Goal: Information Seeking & Learning: Learn about a topic

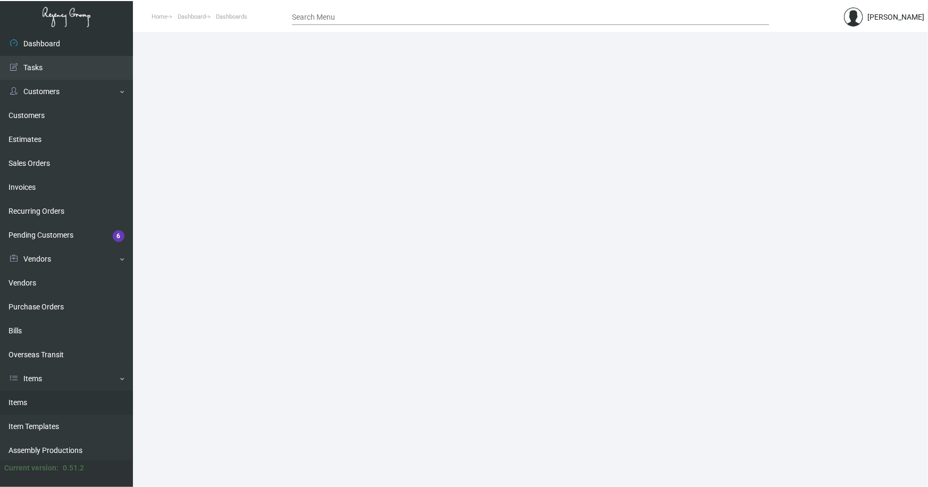
click at [15, 399] on link "Items" at bounding box center [66, 403] width 133 height 24
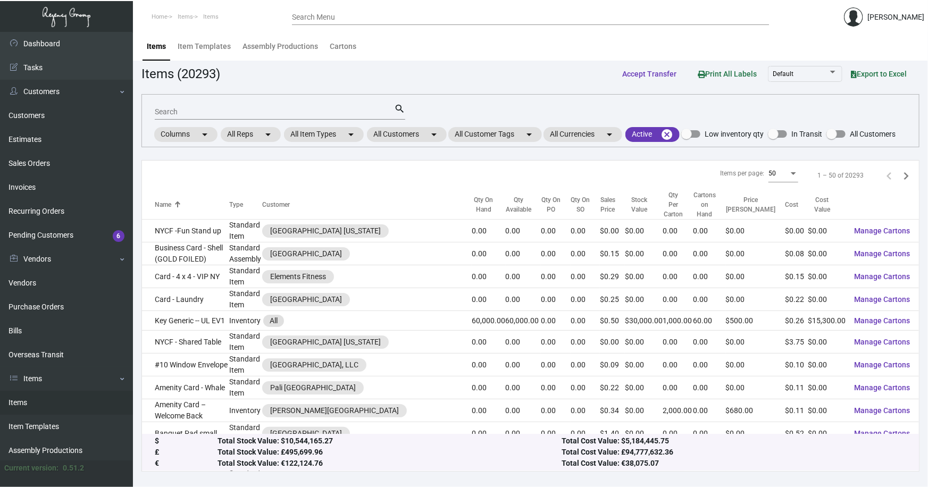
click at [235, 111] on input "Search" at bounding box center [274, 112] width 239 height 9
type input "[PERSON_NAME] pen"
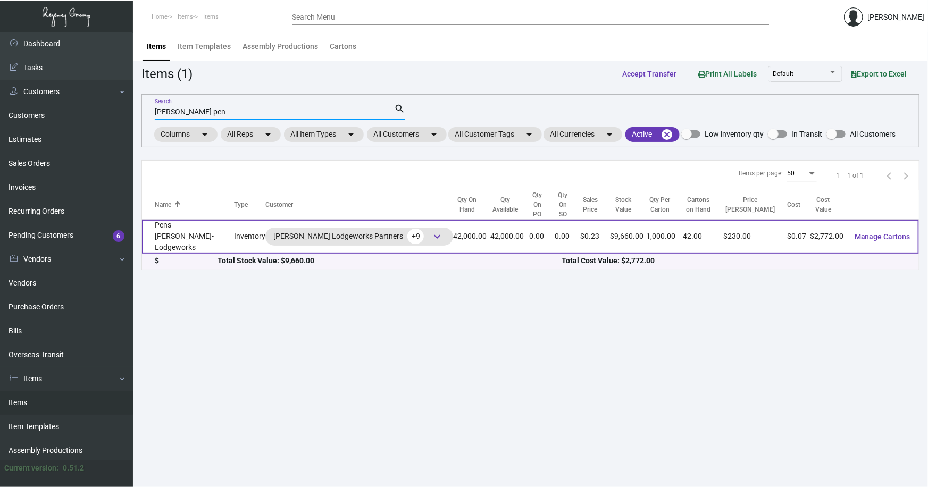
click at [212, 224] on td "Pens - [PERSON_NAME]-Lodgeworks" at bounding box center [188, 237] width 92 height 34
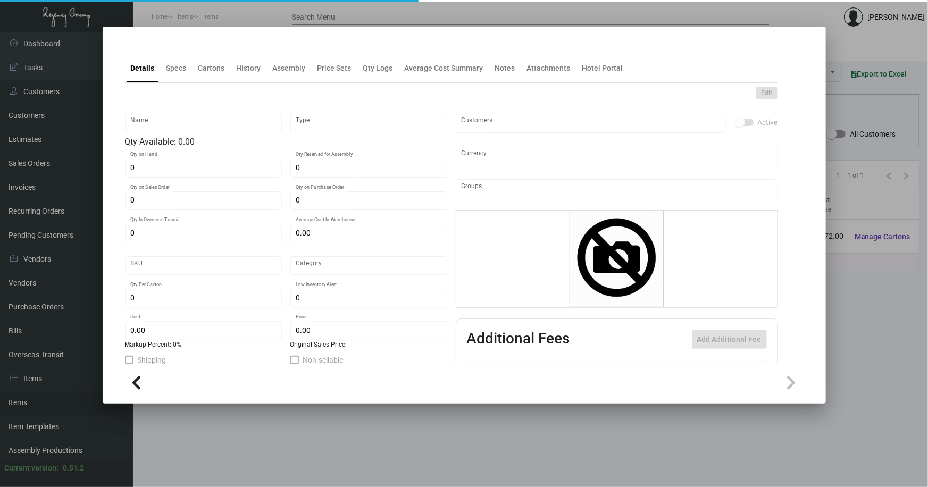
type input "Pens - [PERSON_NAME]-Lodgeworks"
type input "Inventory"
type input "42,000"
type input "$ 0.066"
type input "Standard"
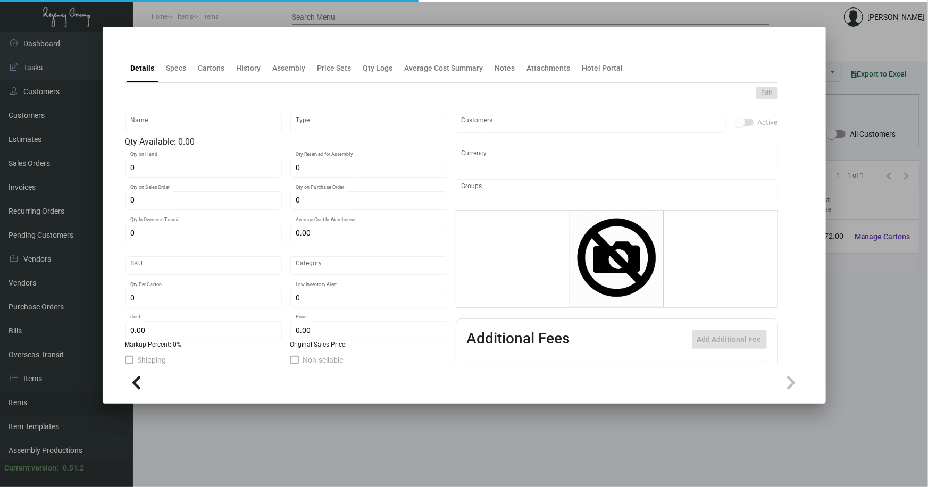
type input "1,000"
type input "20,000"
type input "$ 0.066"
type input "$ 0.23"
type textarea "BIC Pen: Navy color barrel click pen, gold parts and clip, one color logo decor…"
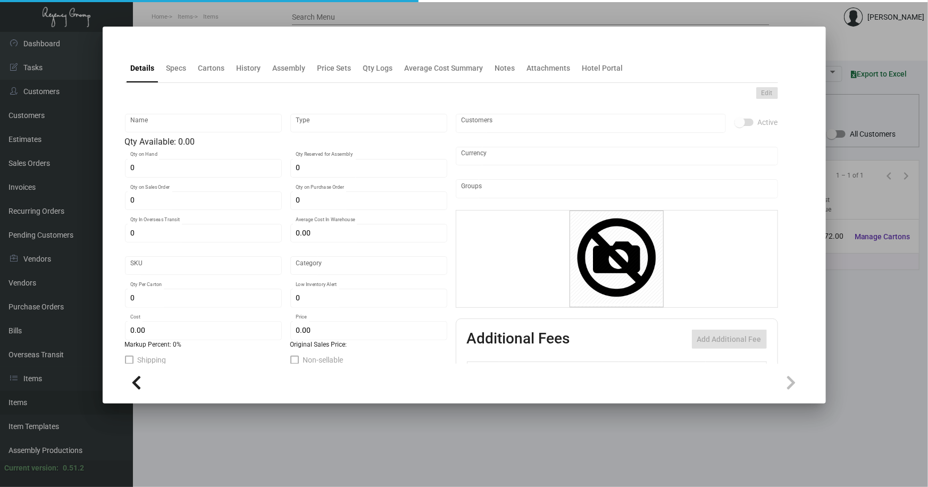
type textarea "BIC Pen: Navy color barrel click pen, gold parts and clip, one color logo decor…"
checkbox input "true"
type input "United States Dollar $"
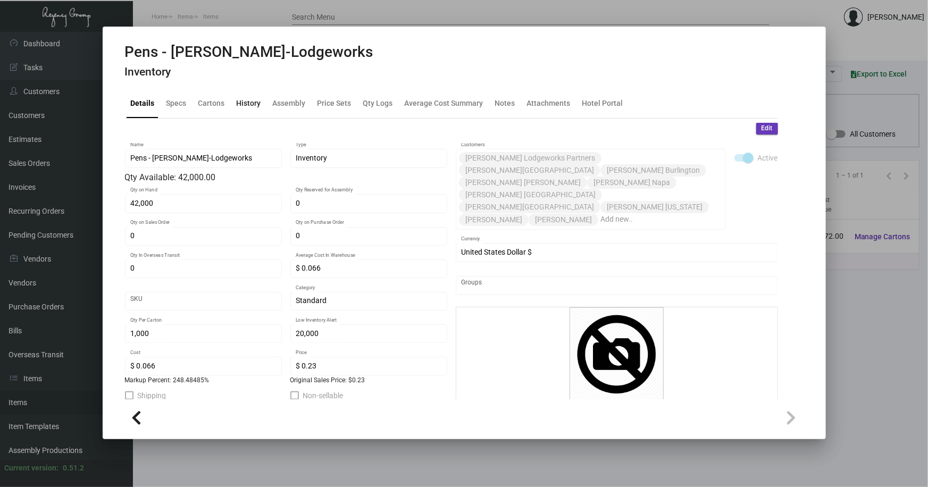
click at [248, 104] on div "History" at bounding box center [249, 103] width 24 height 11
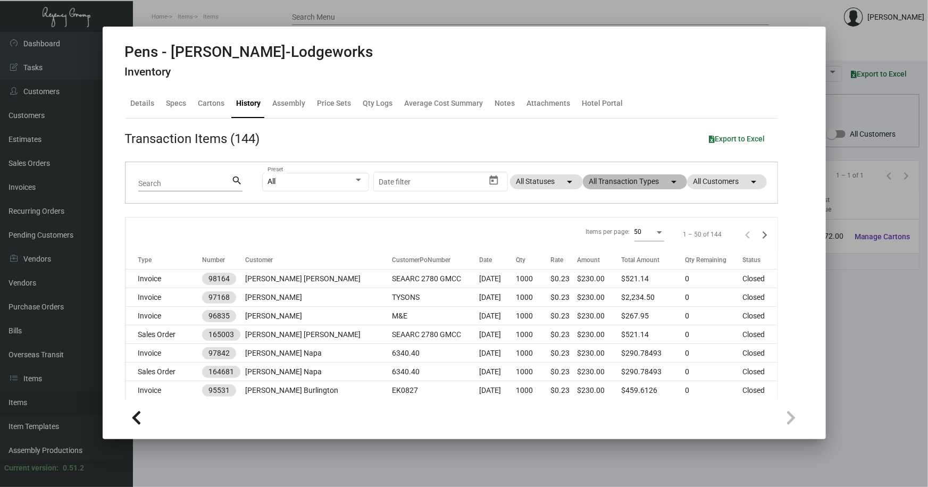
click at [644, 179] on mat-chip "All Transaction Types arrow_drop_down" at bounding box center [635, 181] width 104 height 15
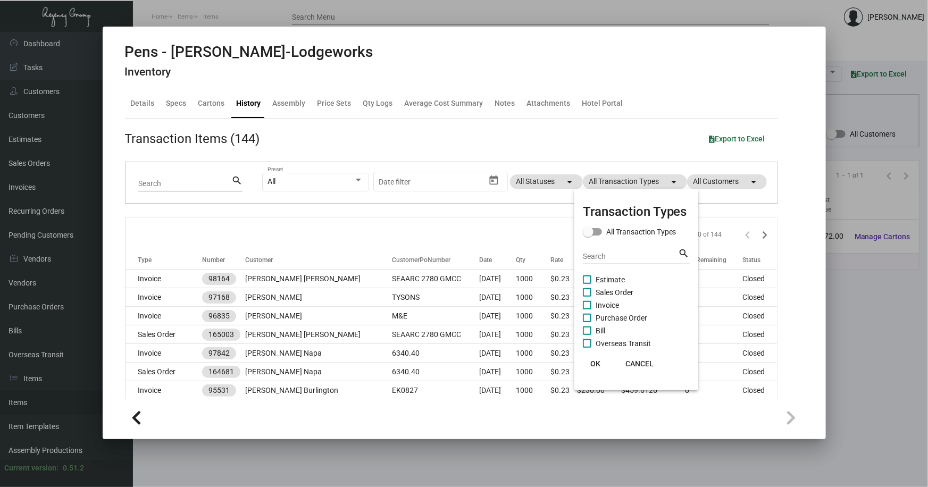
click at [625, 293] on span "Sales Order" at bounding box center [615, 292] width 38 height 13
click at [587, 297] on input "Sales Order" at bounding box center [587, 297] width 1 height 1
checkbox input "true"
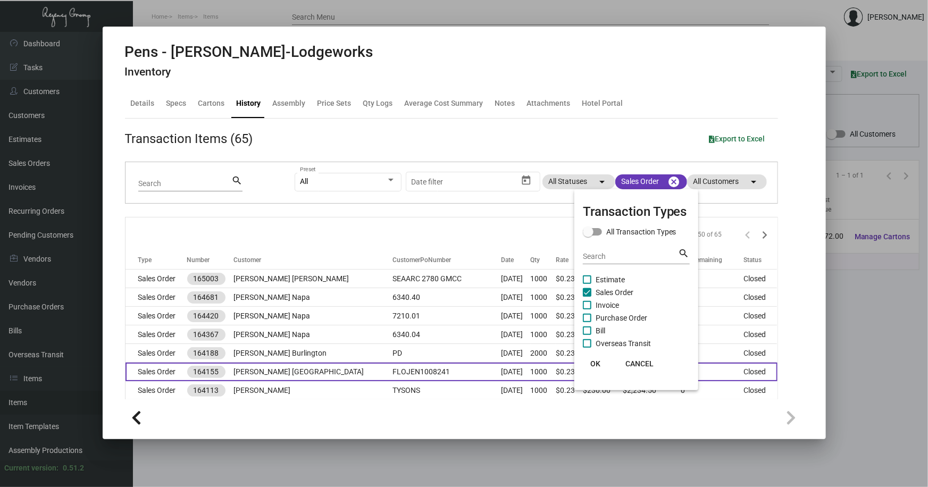
click at [596, 363] on span "OK" at bounding box center [595, 364] width 10 height 9
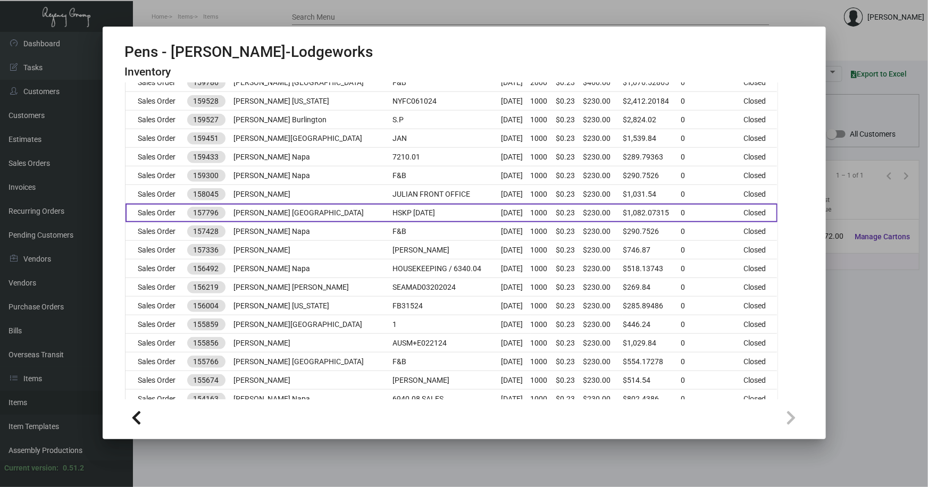
scroll to position [532, 0]
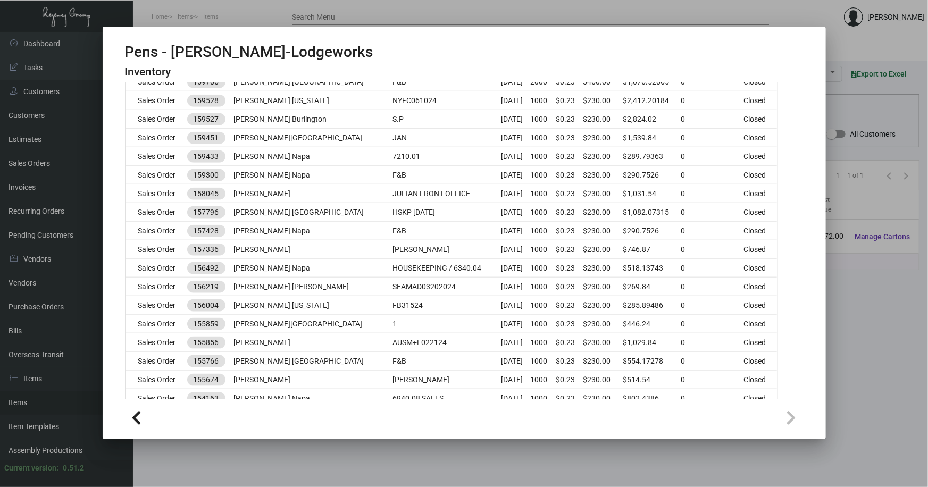
click at [858, 320] on div at bounding box center [464, 243] width 928 height 487
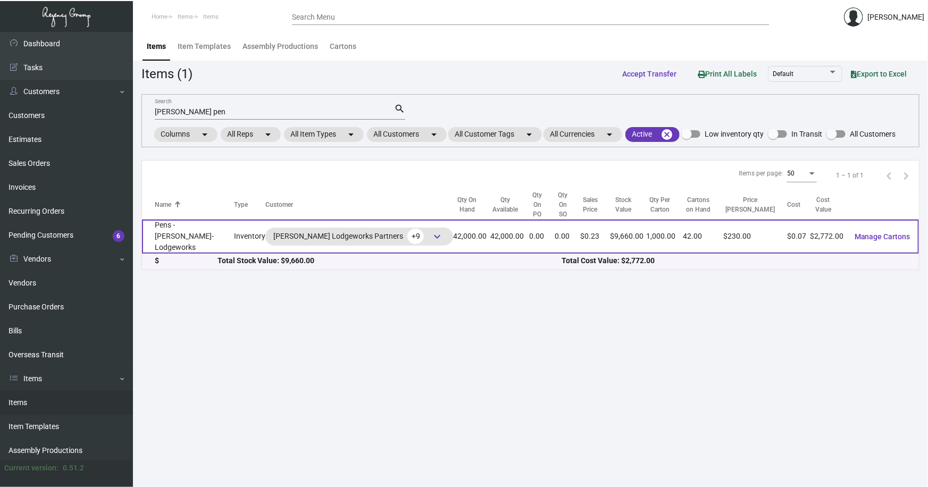
click at [189, 220] on td "Pens - [PERSON_NAME]-Lodgeworks" at bounding box center [188, 237] width 92 height 34
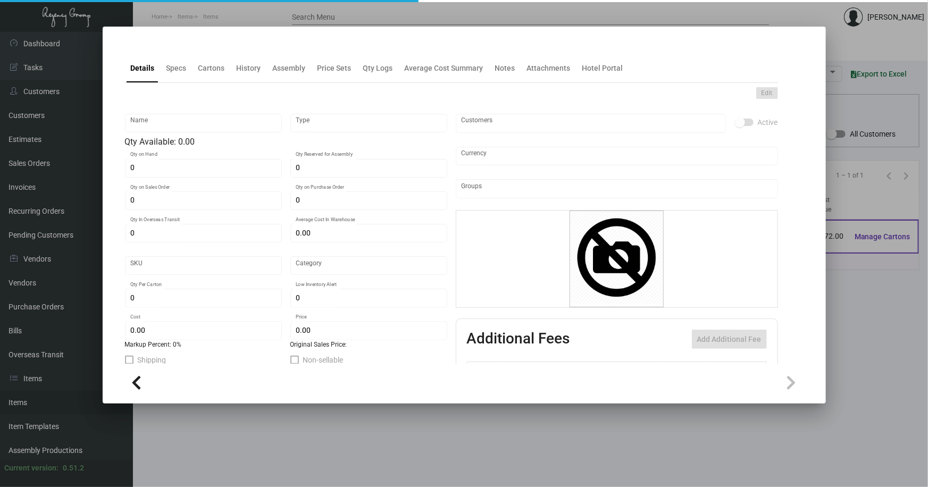
type input "Pens - [PERSON_NAME]-Lodgeworks"
type input "Inventory"
type input "42,000"
type input "$ 0.066"
type input "Standard"
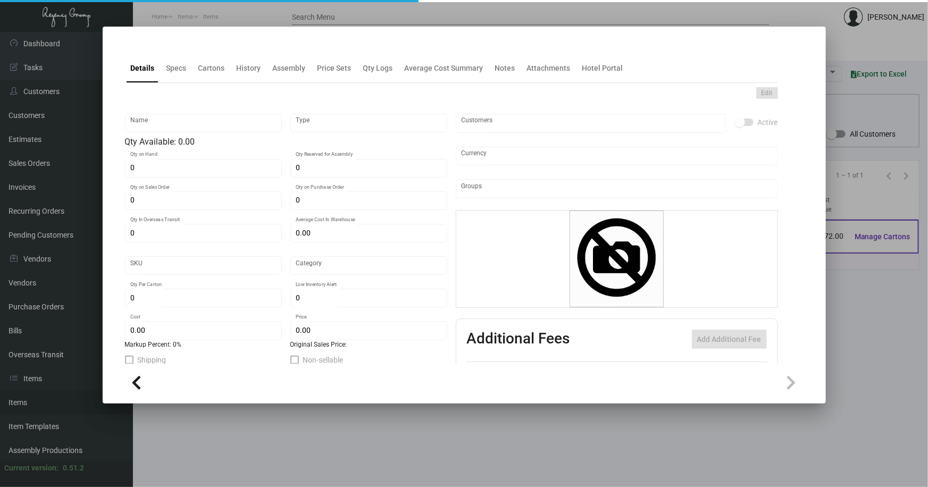
type input "1,000"
type input "20,000"
type input "$ 0.066"
type input "$ 0.23"
type textarea "BIC Pen: Navy color barrel click pen, gold parts and clip, one color logo decor…"
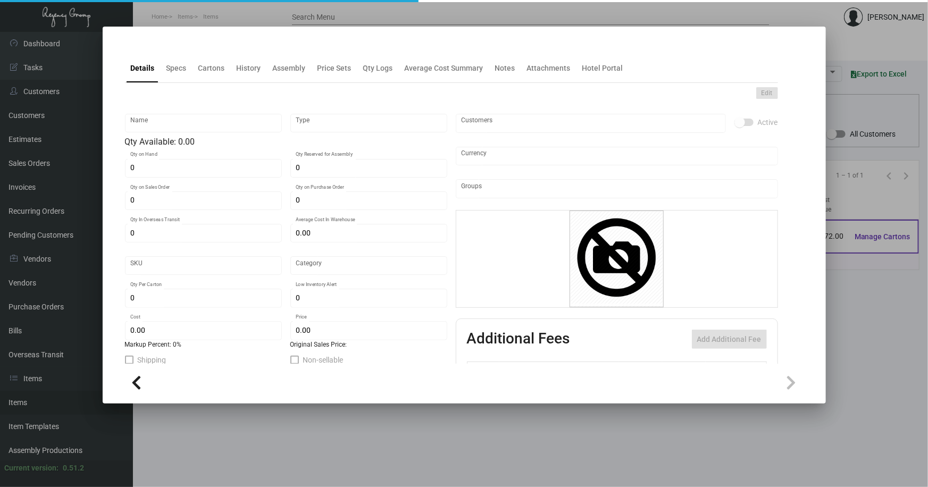
type textarea "BIC Pen: Navy color barrel click pen, gold parts and clip, one color logo decor…"
checkbox input "true"
type input "United States Dollar $"
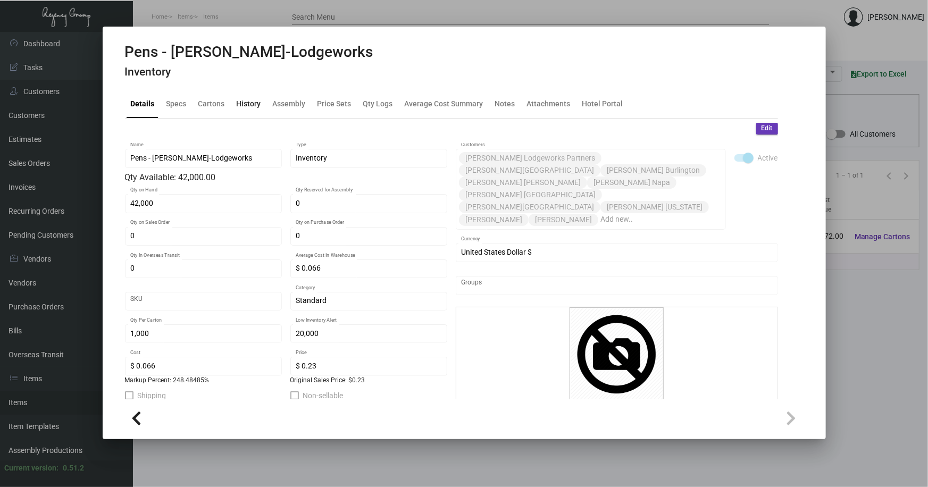
click at [240, 105] on div "History" at bounding box center [249, 103] width 24 height 11
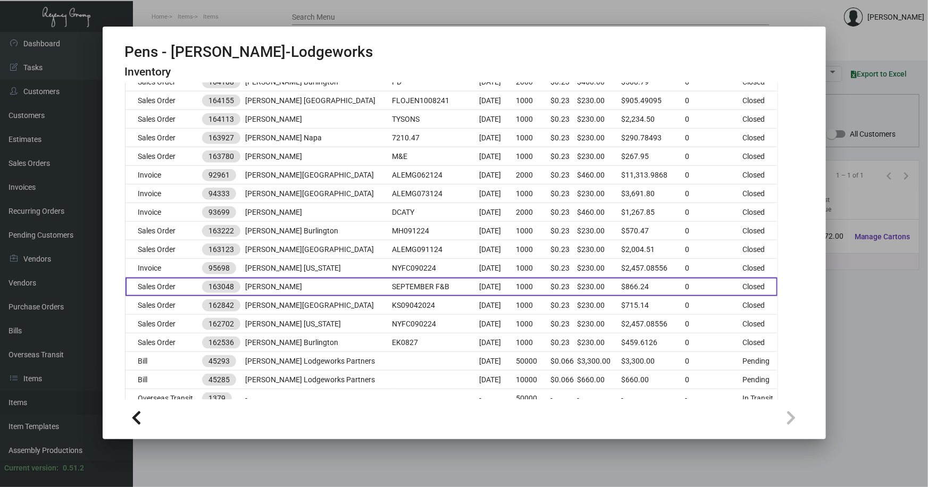
scroll to position [580, 0]
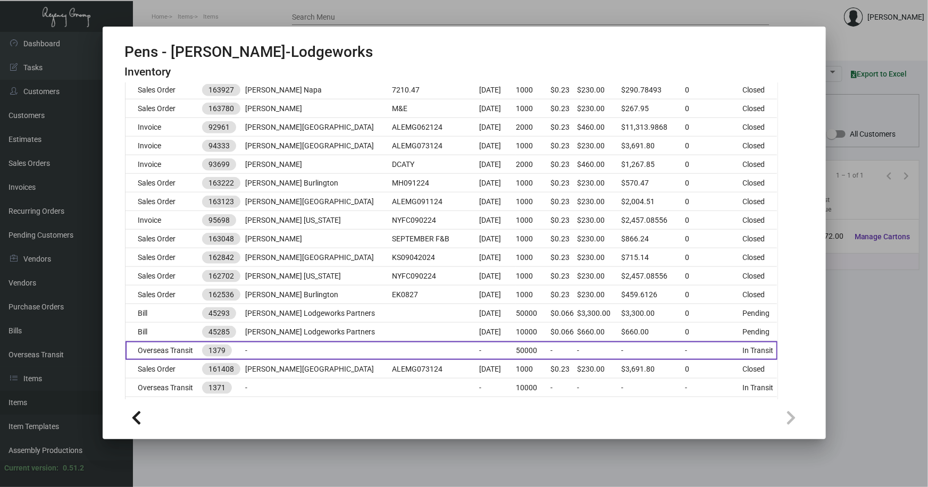
click at [353, 349] on td "-" at bounding box center [318, 351] width 147 height 19
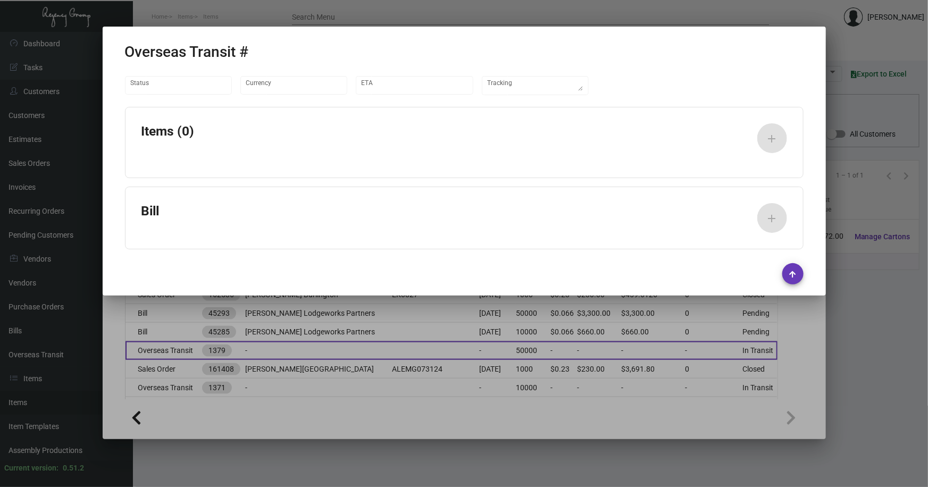
type input "United States Dollar $"
type input "[DATE]"
type textarea "Container# OOLU8854019 - REF #734610"
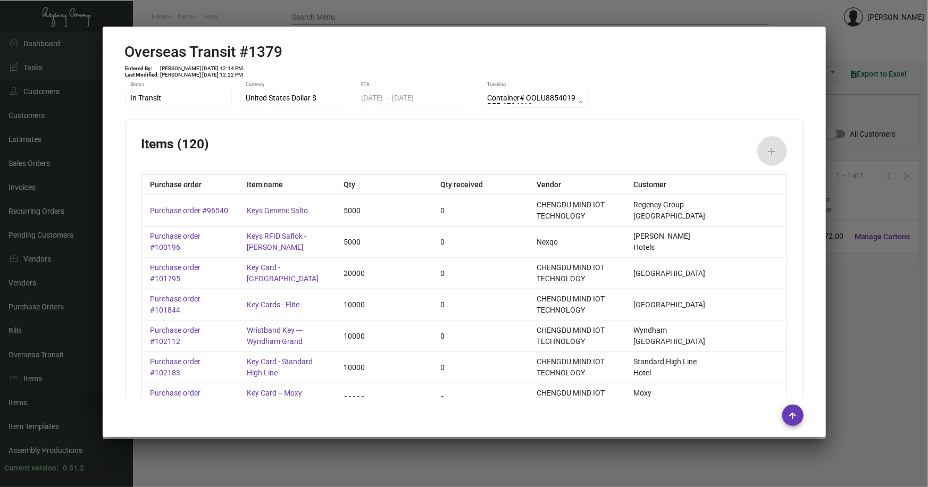
click at [833, 334] on div at bounding box center [464, 243] width 928 height 487
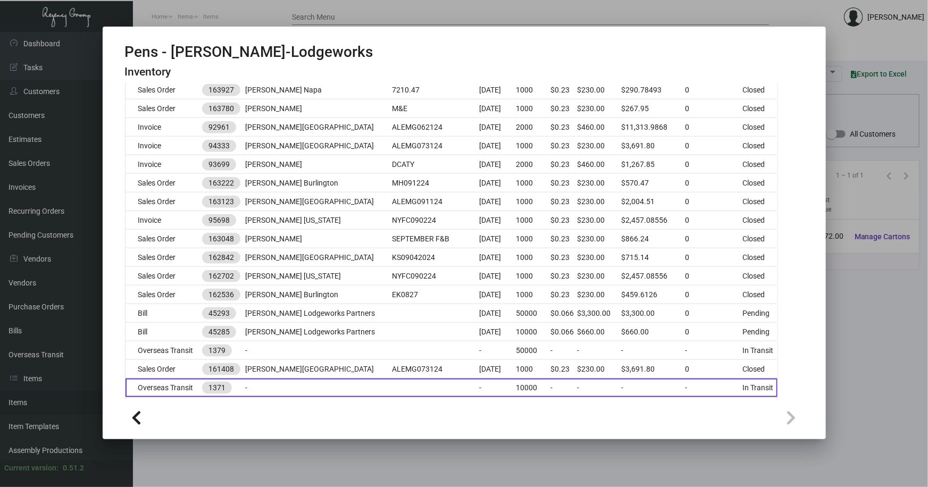
click at [328, 386] on td "-" at bounding box center [318, 388] width 147 height 19
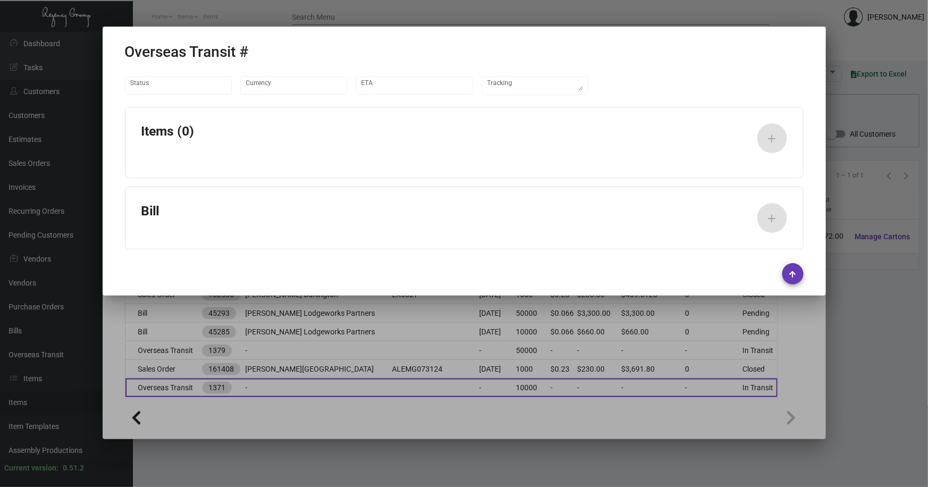
type input "United States Dollar $"
type input "[DATE]"
type textarea "UPS #1ZV1Y6740406004544"
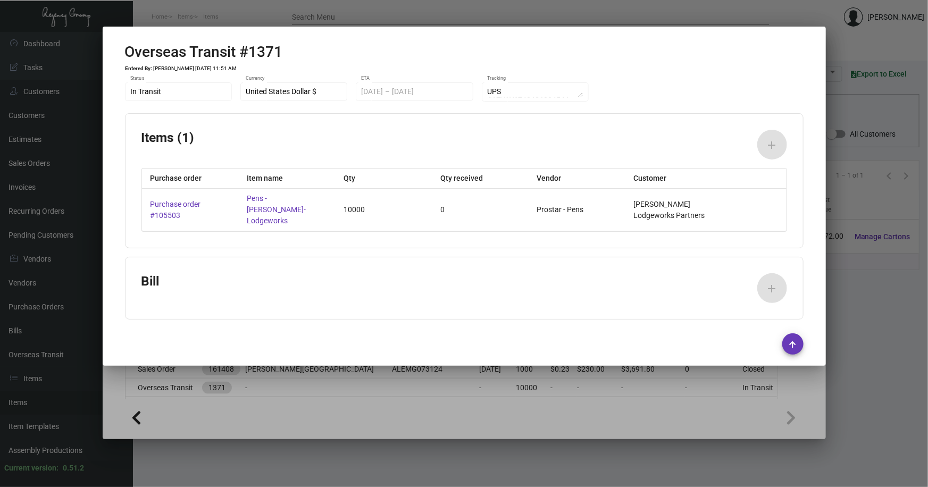
click at [853, 327] on div at bounding box center [464, 243] width 928 height 487
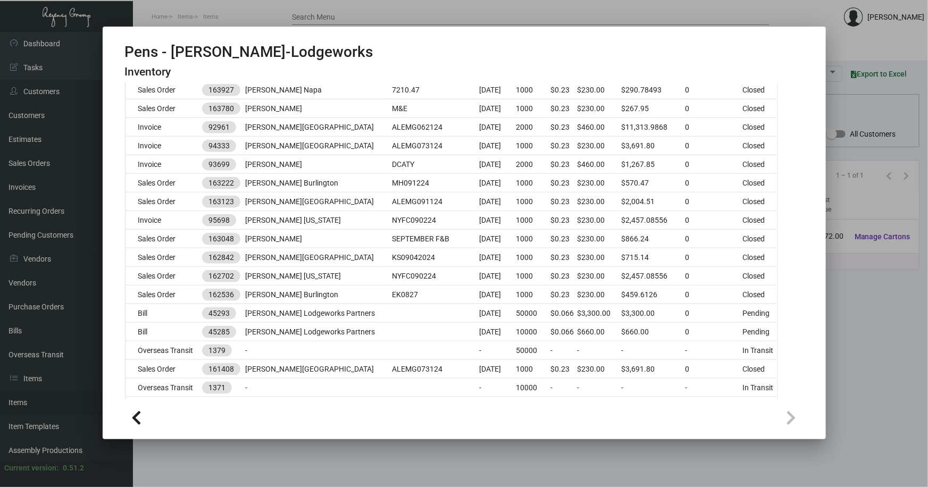
click at [839, 314] on div at bounding box center [464, 243] width 928 height 487
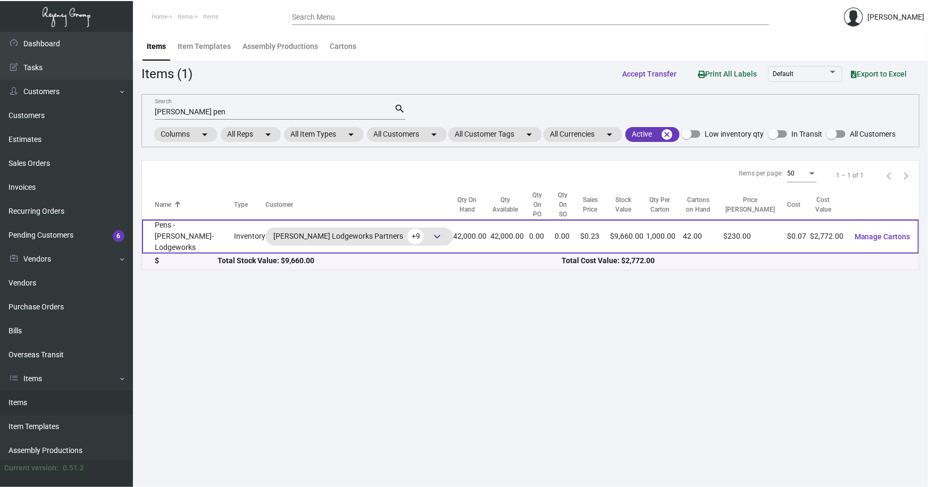
click at [196, 228] on td "Pens - [PERSON_NAME]-Lodgeworks" at bounding box center [188, 237] width 92 height 34
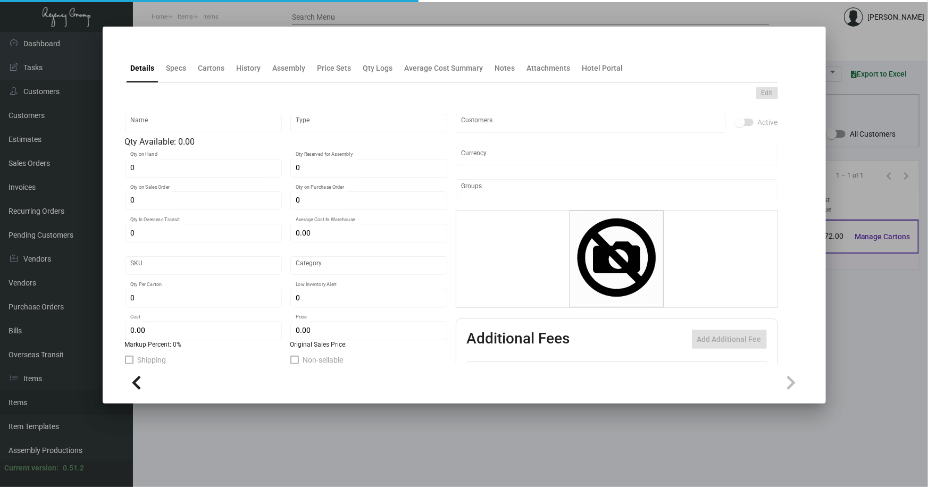
type input "Pens - [PERSON_NAME]-Lodgeworks"
type input "Inventory"
type input "42,000"
type input "$ 0.066"
type input "Standard"
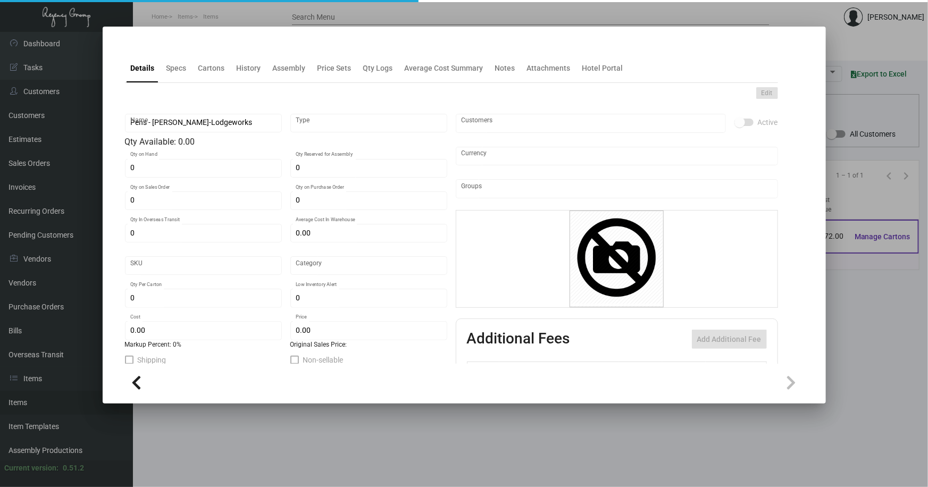
type input "1,000"
type input "20,000"
type input "$ 0.066"
type input "$ 0.23"
type textarea "BIC Pen: Navy color barrel click pen, gold parts and clip, one color logo decor…"
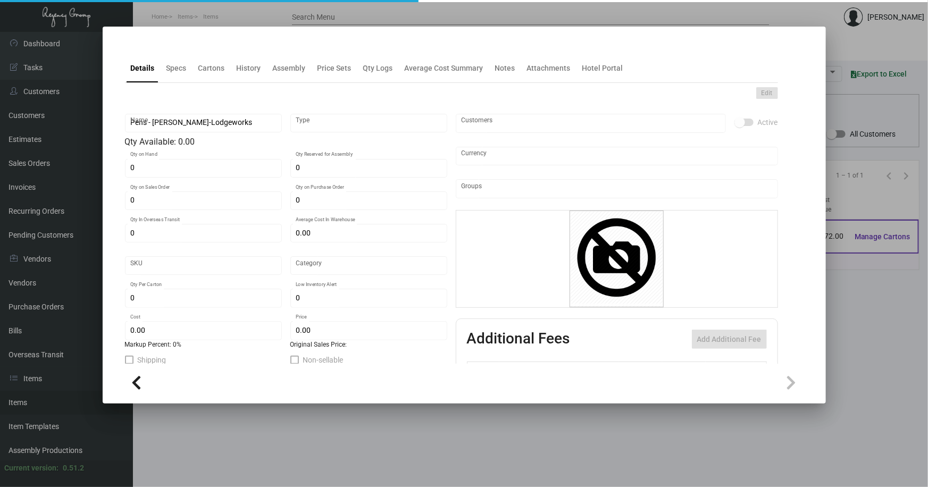
type textarea "BIC Pen: Navy color barrel click pen, gold parts and clip, one color logo decor…"
checkbox input "true"
type input "United States Dollar $"
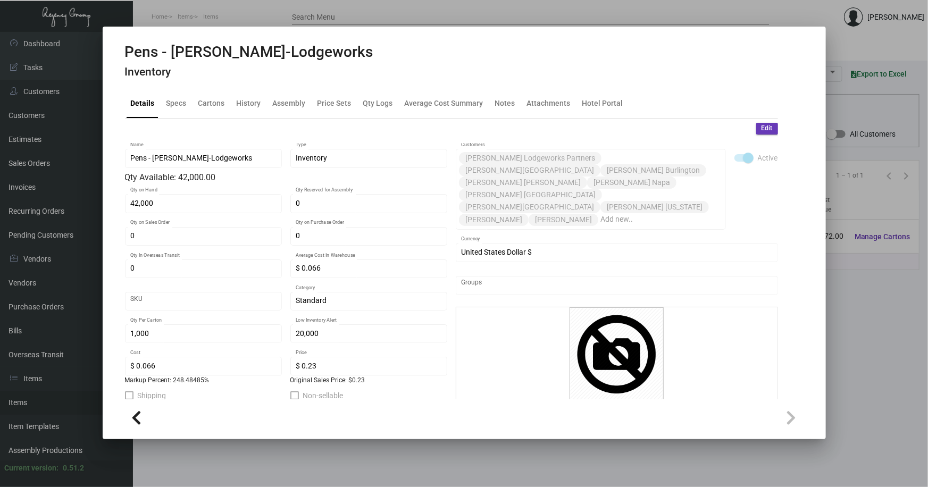
click at [855, 340] on div at bounding box center [464, 243] width 928 height 487
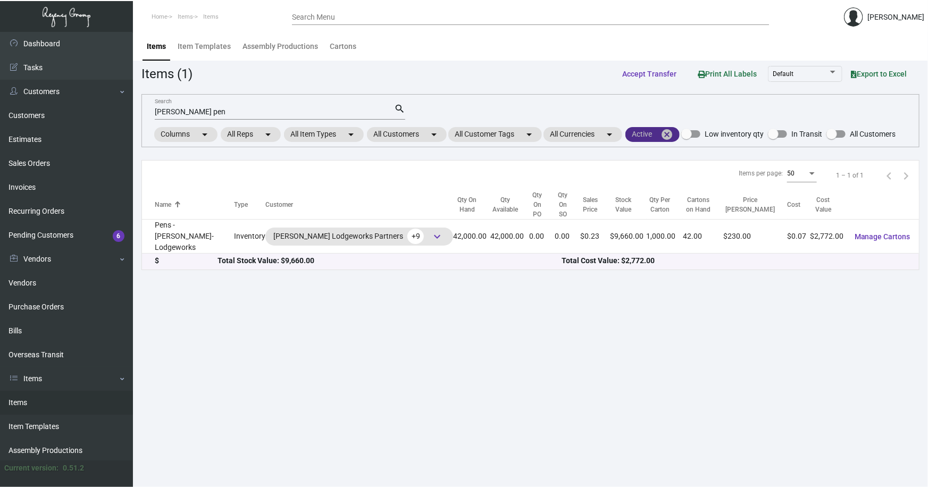
click at [671, 130] on mat-icon "cancel" at bounding box center [667, 134] width 13 height 13
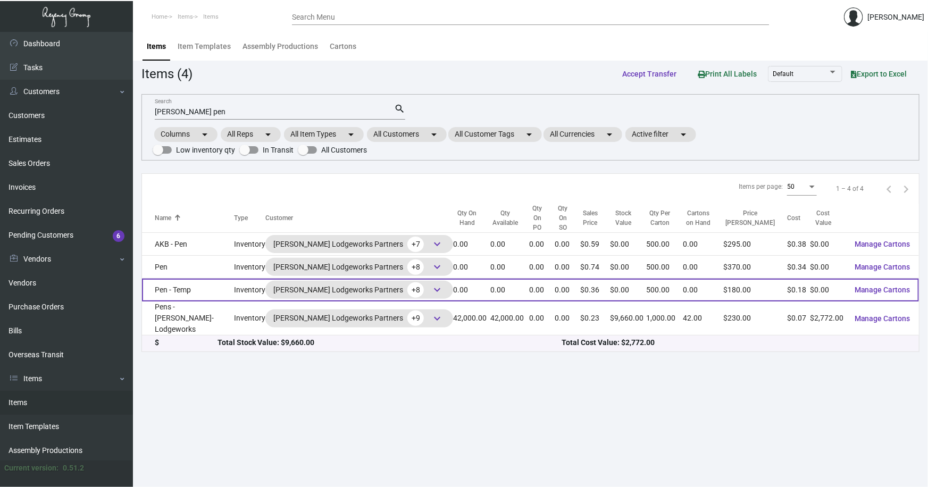
click at [209, 283] on td "Pen - Temp" at bounding box center [188, 290] width 92 height 23
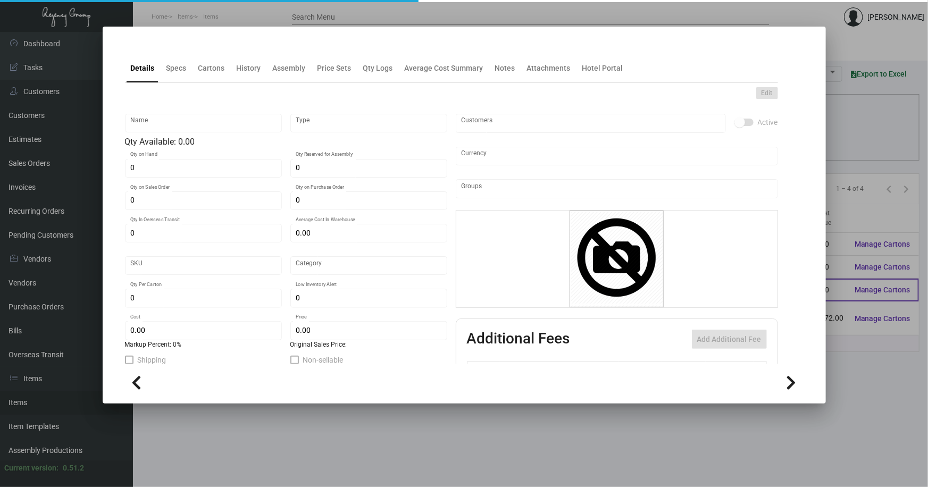
type input "Pen - Temp"
type input "Inventory"
type input "$ 0.18"
type input "Standard"
type input "500"
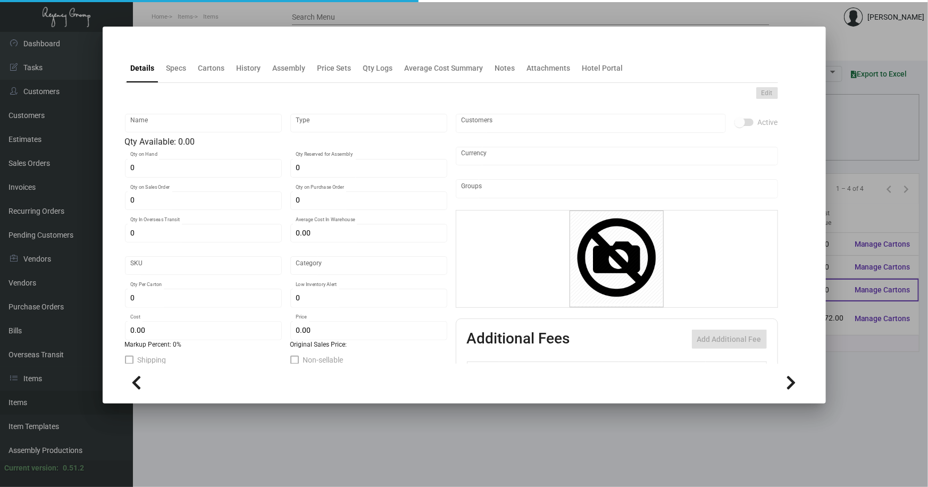
type input "$ 0.18"
type input "$ 0.36"
type input "United States Dollar $"
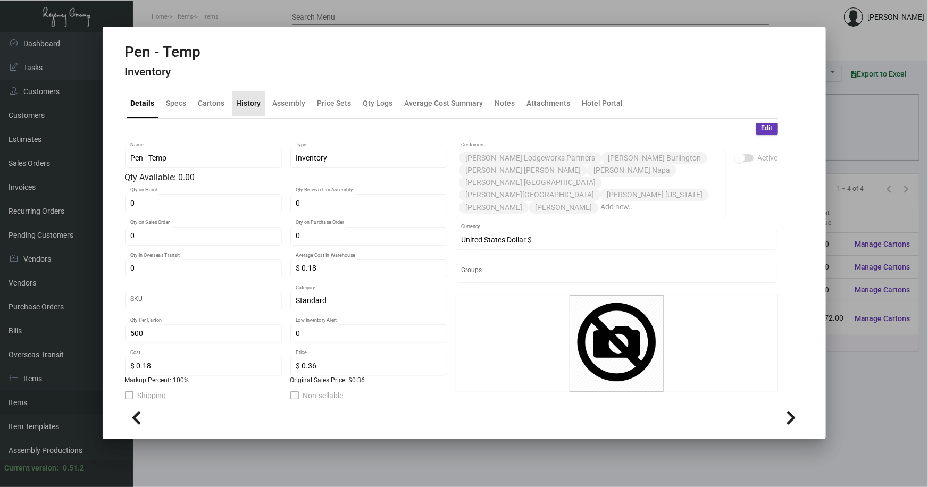
click at [242, 104] on div "History" at bounding box center [249, 103] width 24 height 11
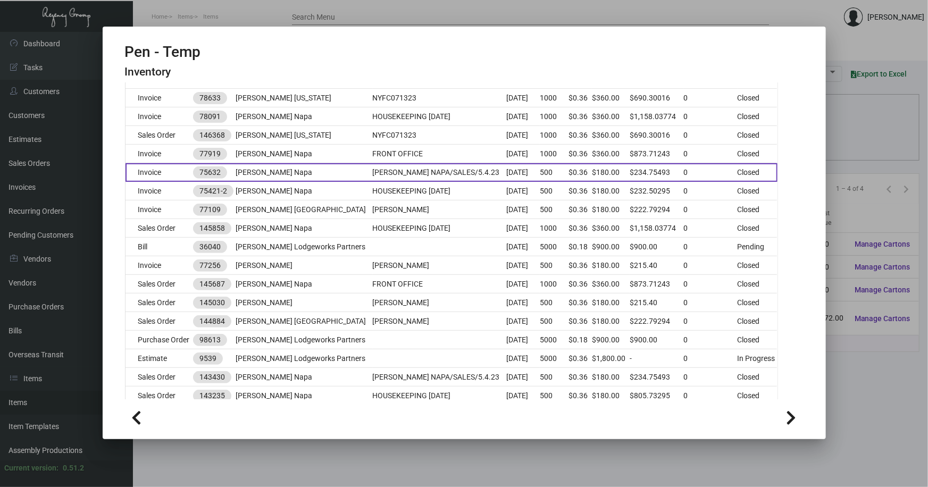
scroll to position [193, 0]
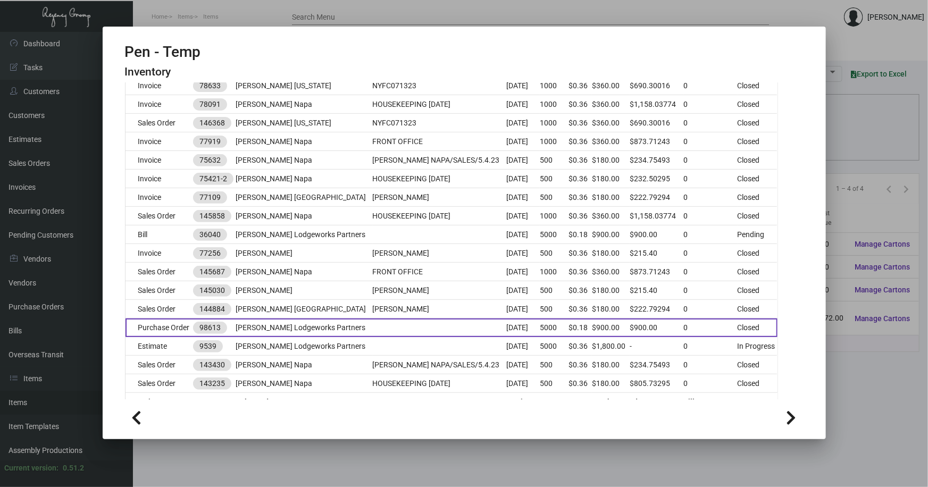
click at [378, 324] on td at bounding box center [440, 328] width 134 height 19
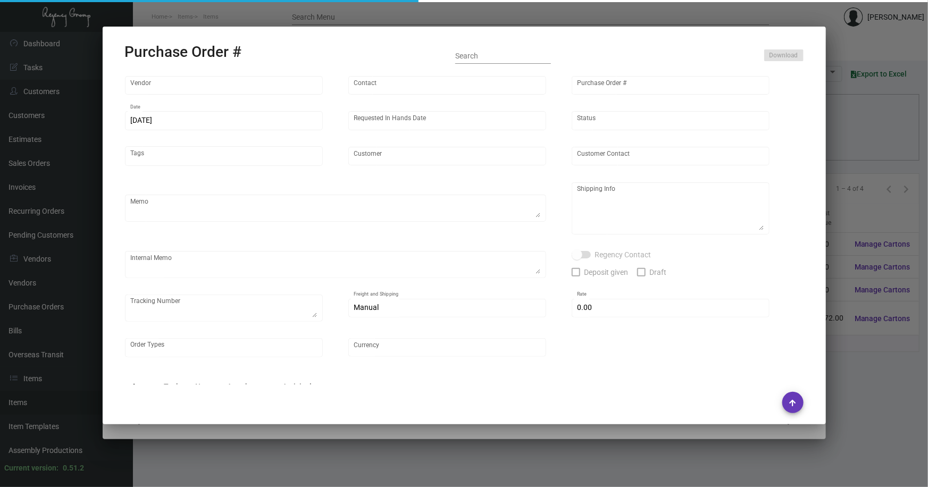
type input "American Pen"
type input "98613"
type input "[DATE]"
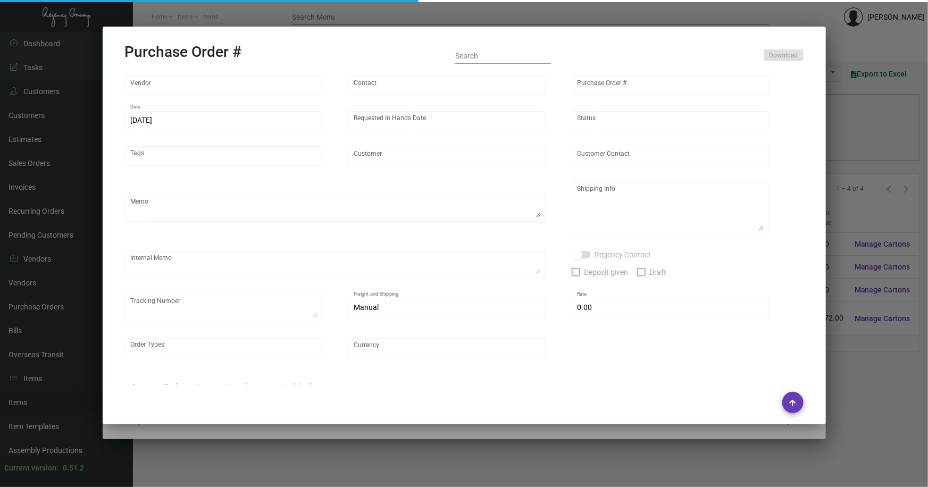
type input "[PERSON_NAME] Lodgeworks Partners"
type textarea "When ready to ship, contact: [EMAIL_ADDRESS][DOMAIN_NAME] for all shipments UPS…"
type textarea "Regency Group NJ - [PERSON_NAME] [STREET_ADDRESS]"
checkbox input "true"
type input "$ 0.00"
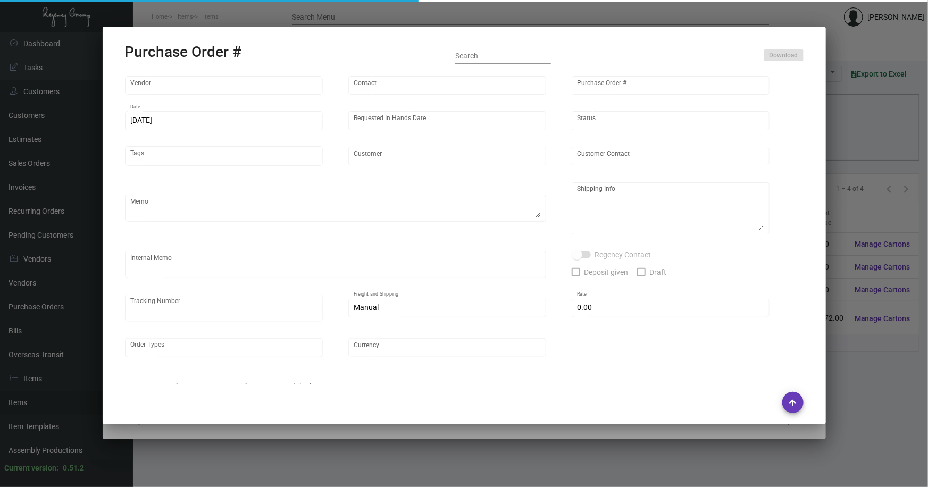
type input "United States Dollar $"
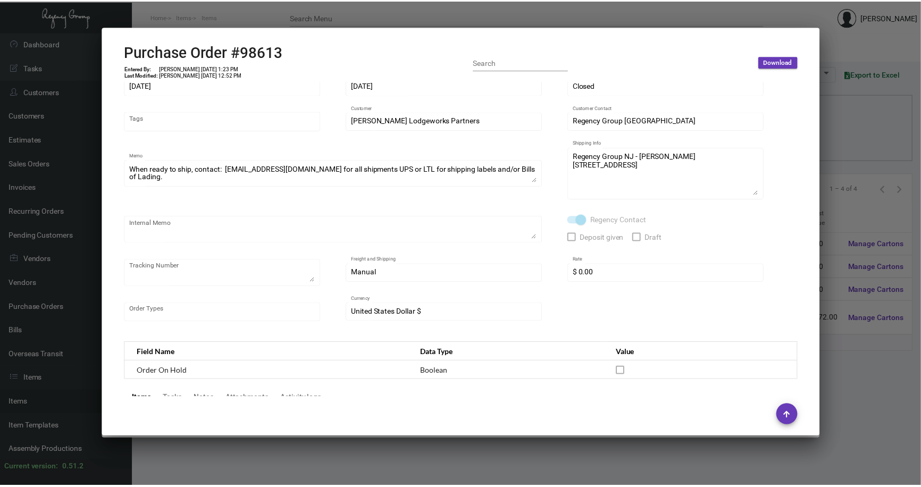
scroll to position [0, 0]
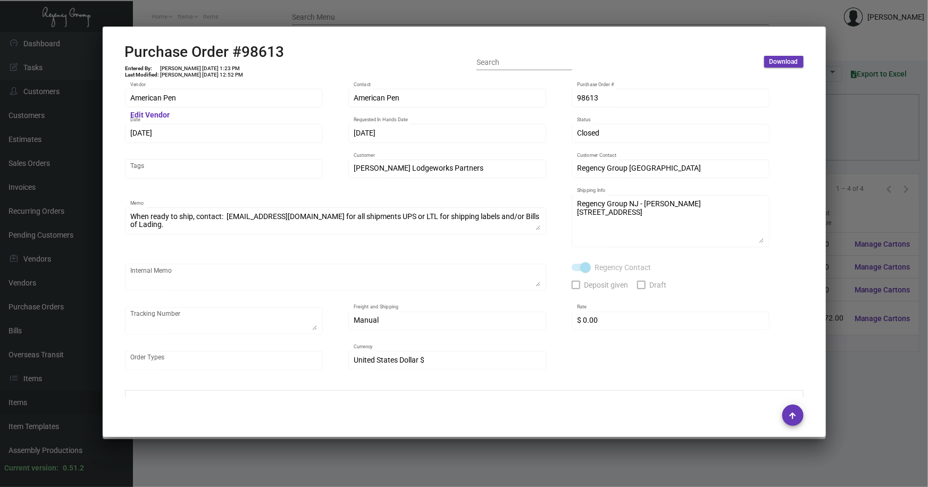
click at [867, 365] on div at bounding box center [464, 243] width 928 height 487
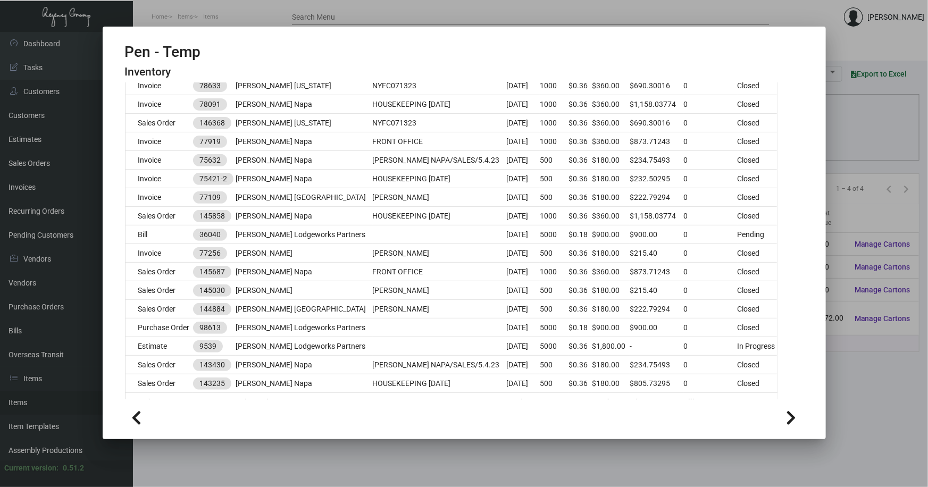
click at [867, 365] on div at bounding box center [464, 243] width 928 height 487
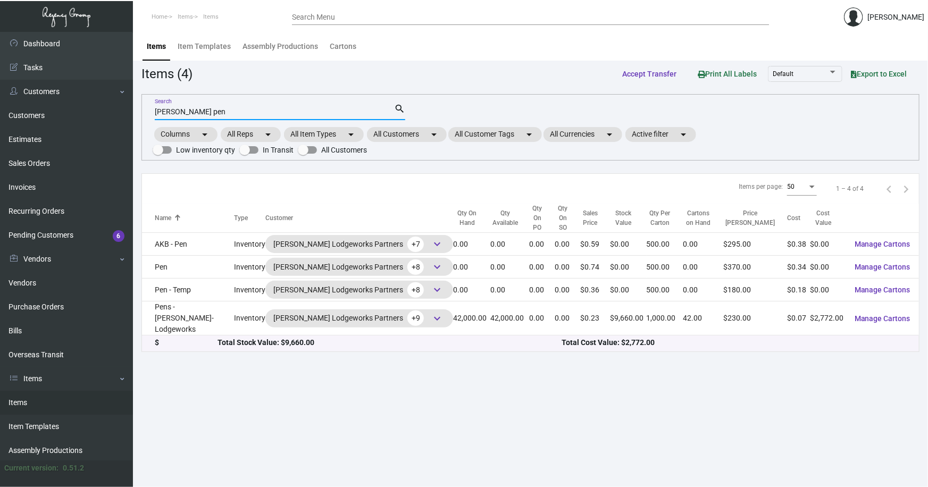
click at [201, 114] on input "[PERSON_NAME] pen" at bounding box center [274, 112] width 239 height 9
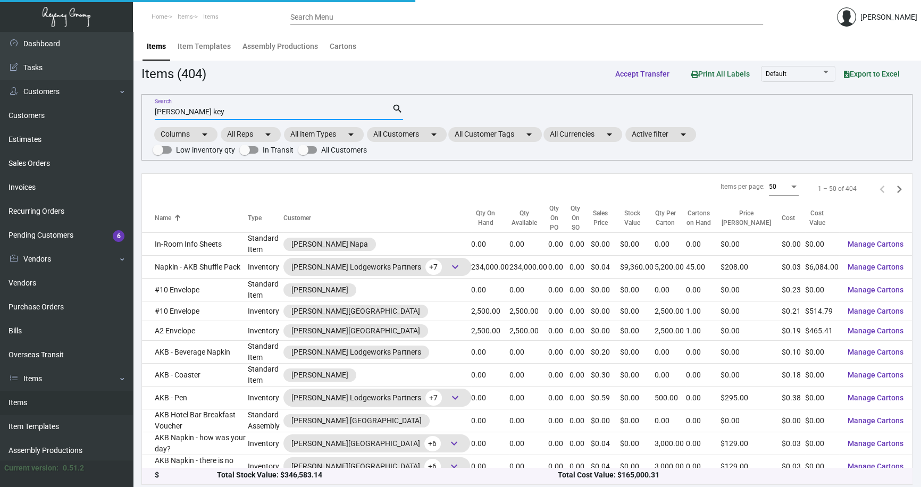
type input "[PERSON_NAME] key"
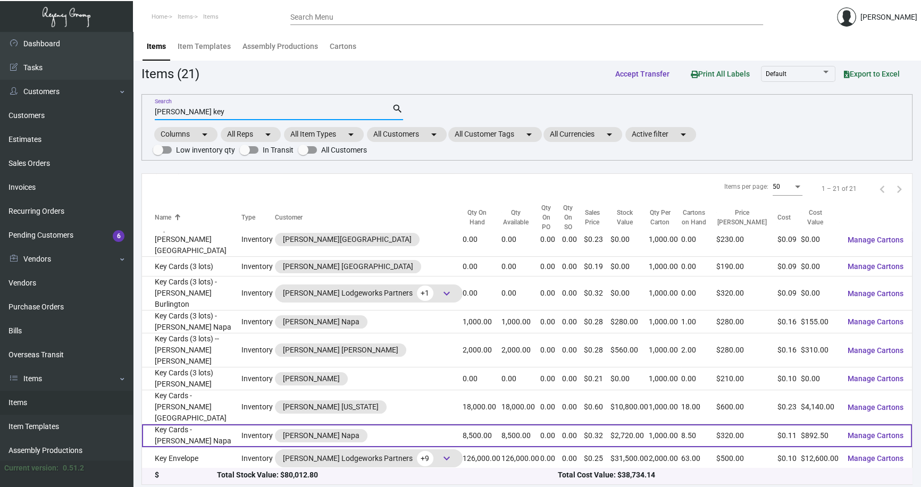
scroll to position [221, 0]
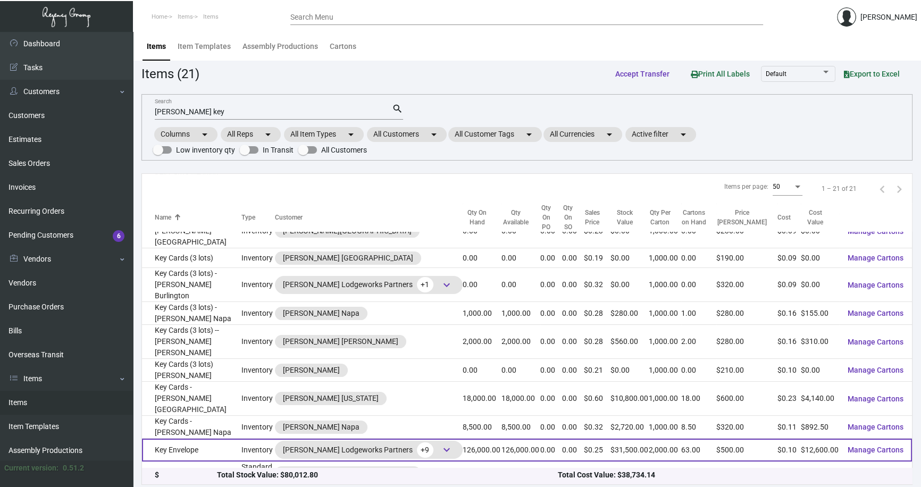
click at [218, 439] on td "Key Envelope" at bounding box center [191, 450] width 99 height 23
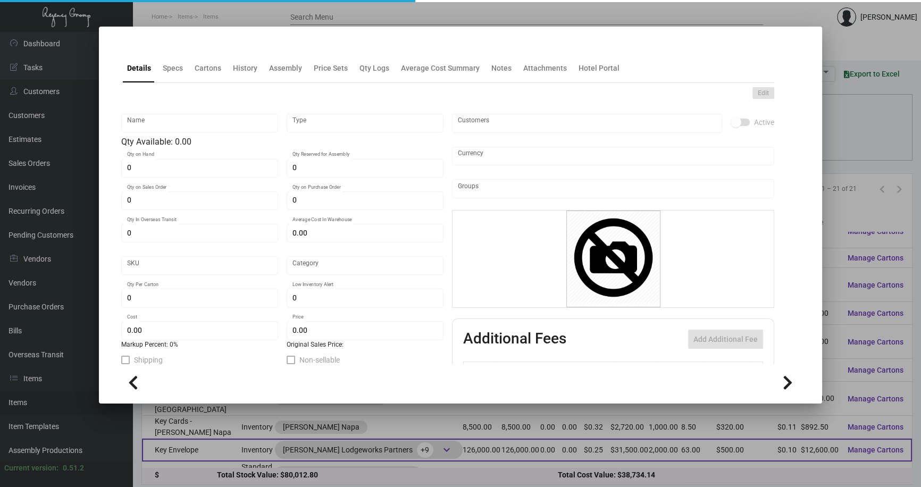
type input "Key Envelope"
type input "Inventory"
type input "126,000"
type input "$ 0.10"
type input "318"
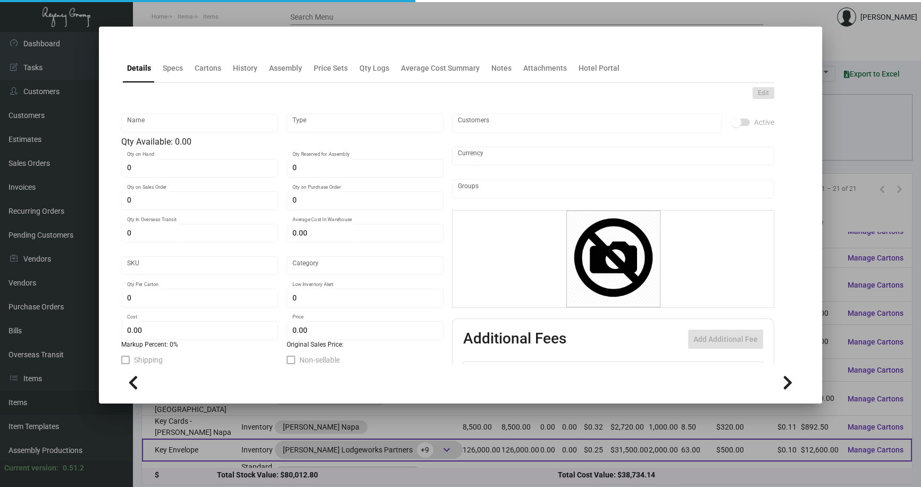
type input "Standard"
type input "2,000"
type input "40,000"
type input "$ 0.10"
type input "$ 0.25"
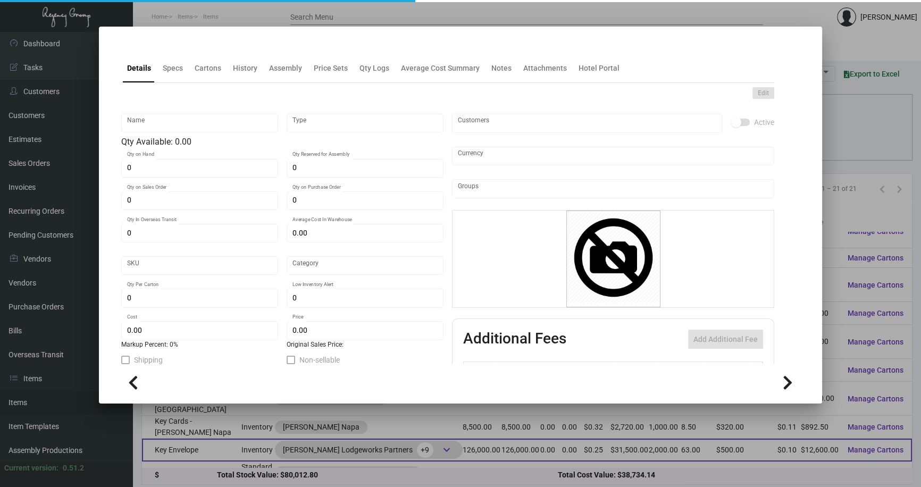
type textarea "Key Card Jacket: Citi Tube paper #96 cover stock, Black Foil for [PERSON_NAME] …"
checkbox input "true"
type input "United States Dollar $"
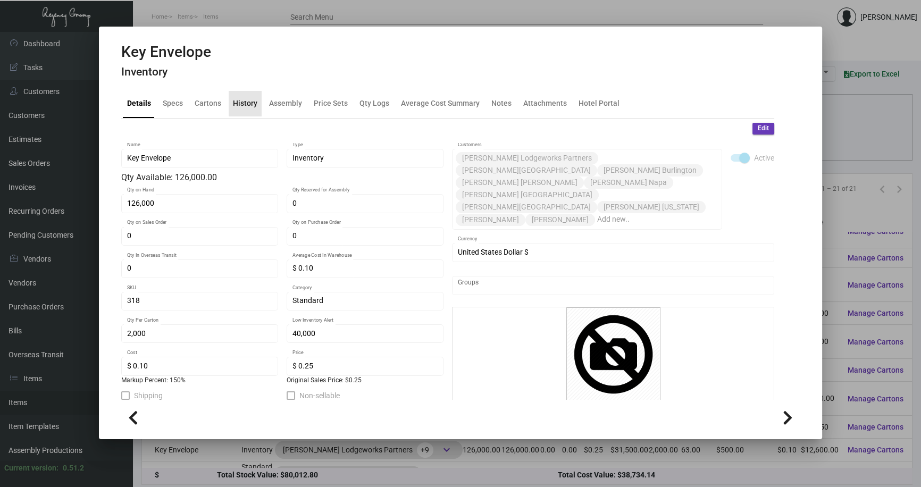
click at [246, 101] on div "History" at bounding box center [245, 103] width 24 height 11
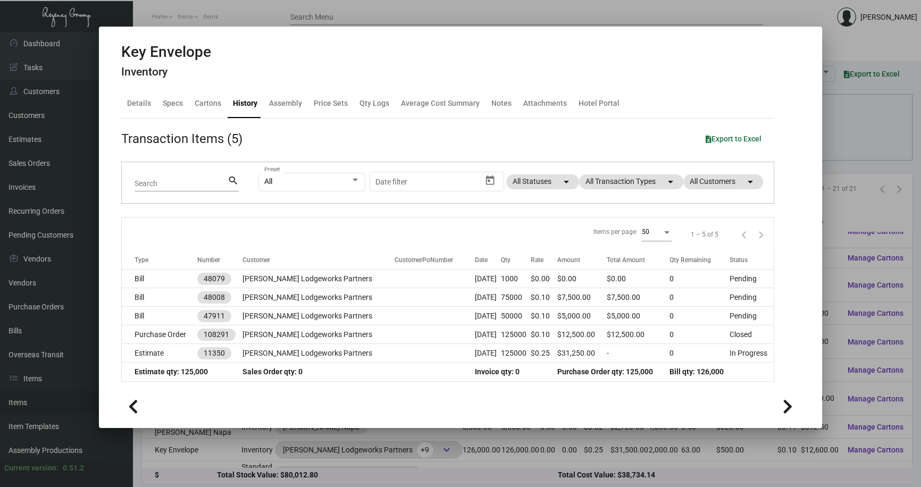
click at [843, 145] on div at bounding box center [460, 243] width 921 height 487
